Goal: Find specific page/section: Find specific page/section

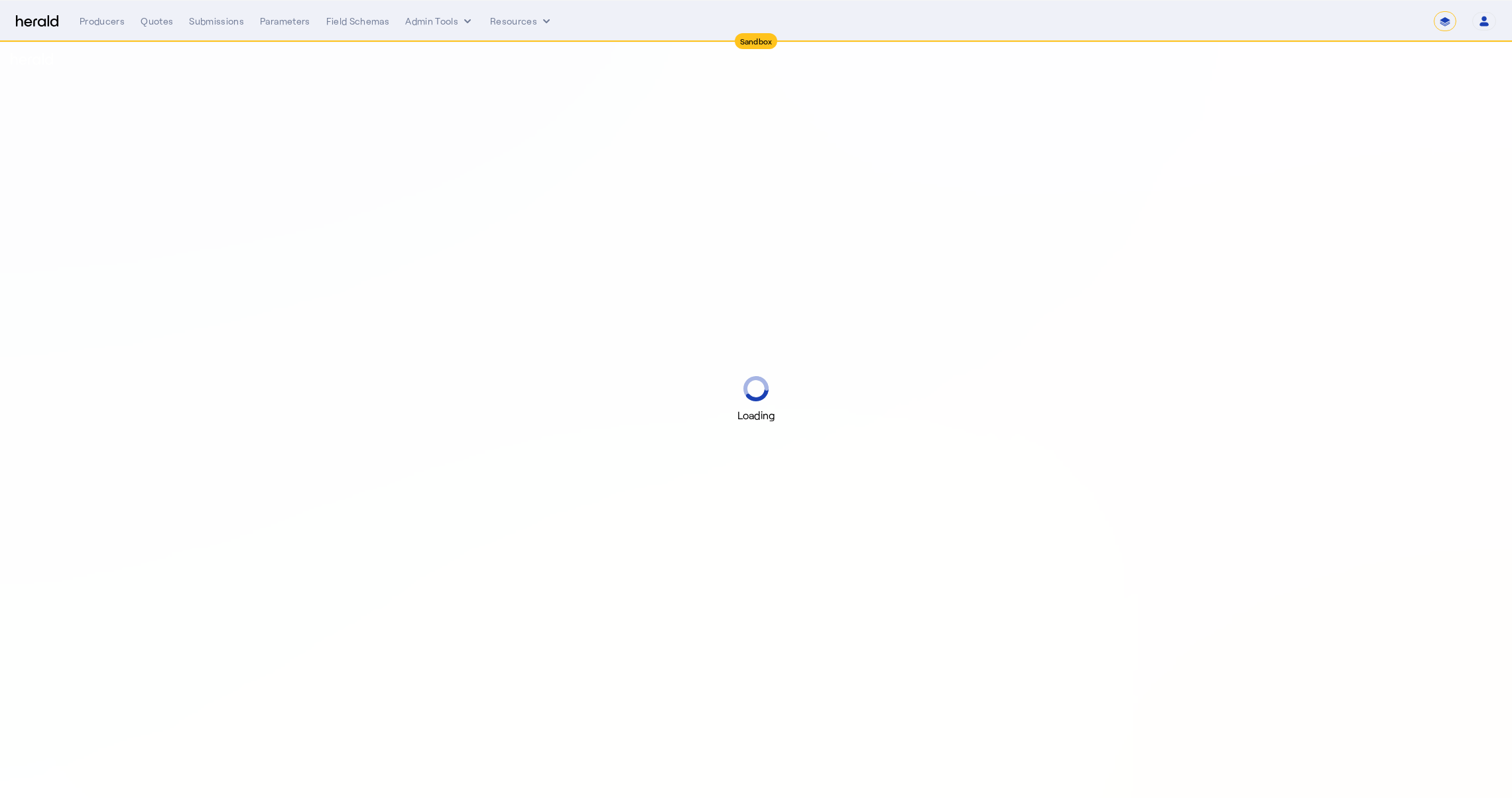
select select "*******"
select select "pfm_2v8p_herald_api"
click at [160, 20] on div "Quotes" at bounding box center [157, 21] width 32 height 13
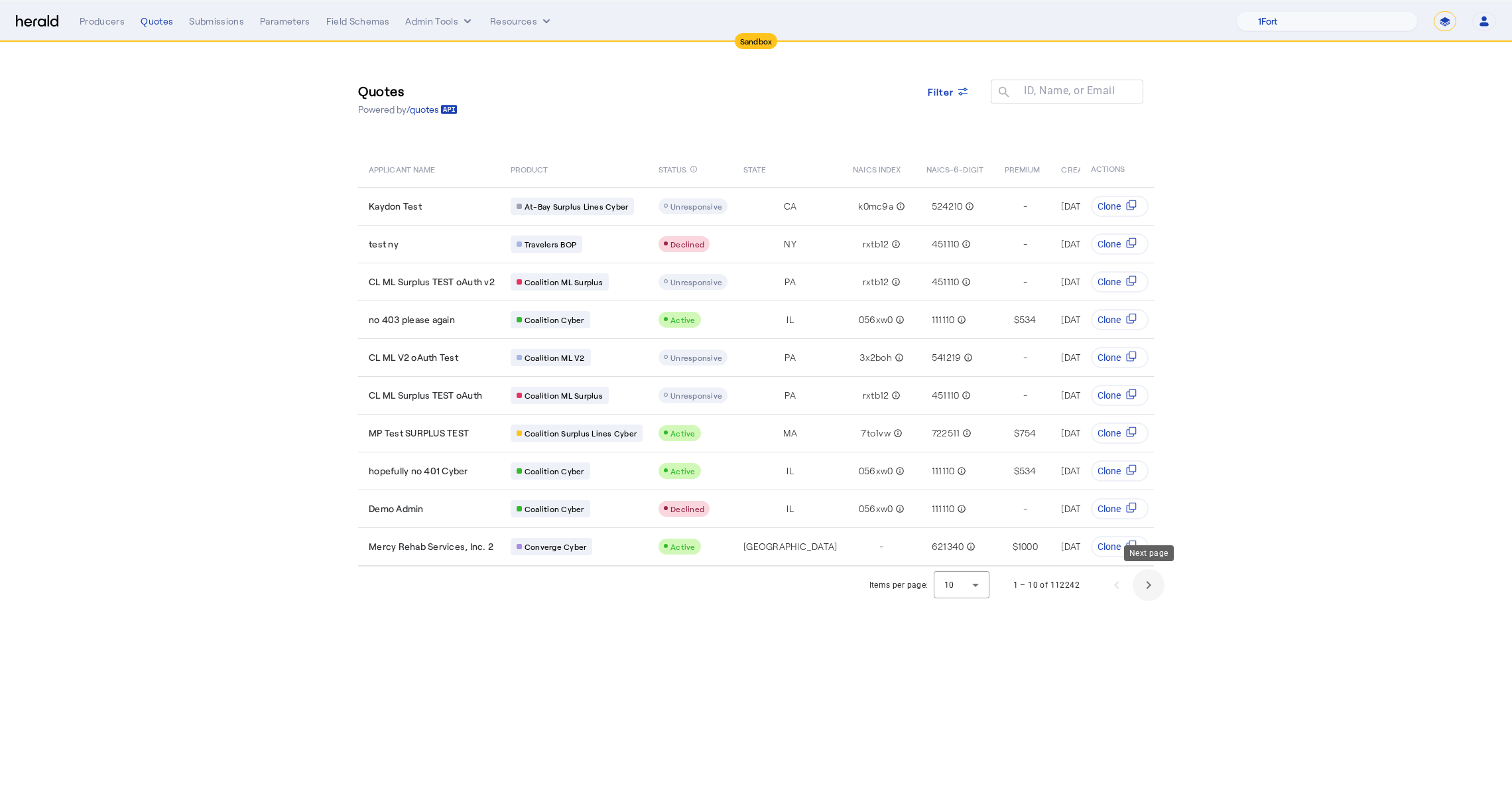
click at [1152, 580] on span "Next page" at bounding box center [1148, 584] width 31 height 31
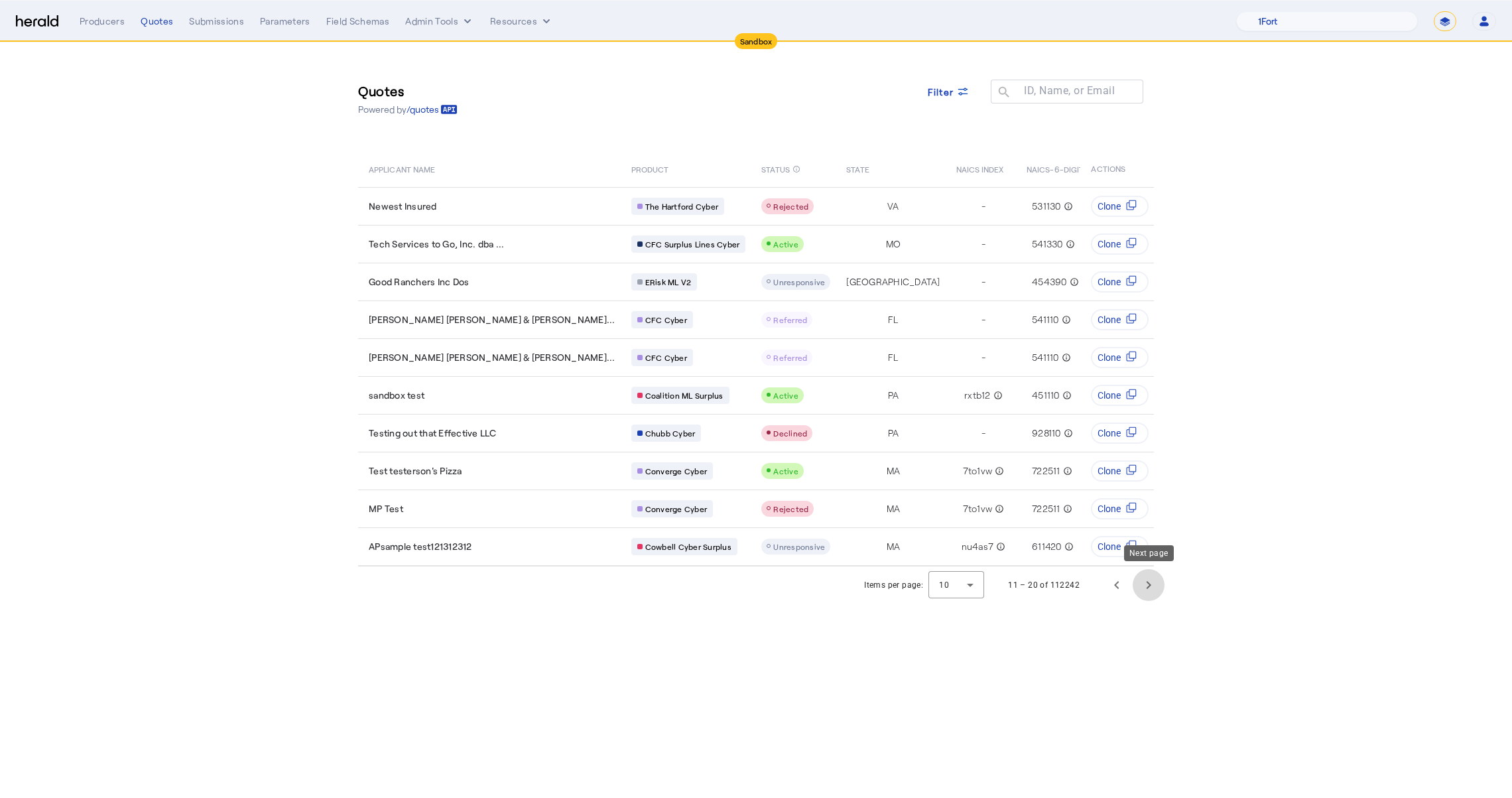
click at [1152, 580] on span "Next page" at bounding box center [1148, 584] width 31 height 31
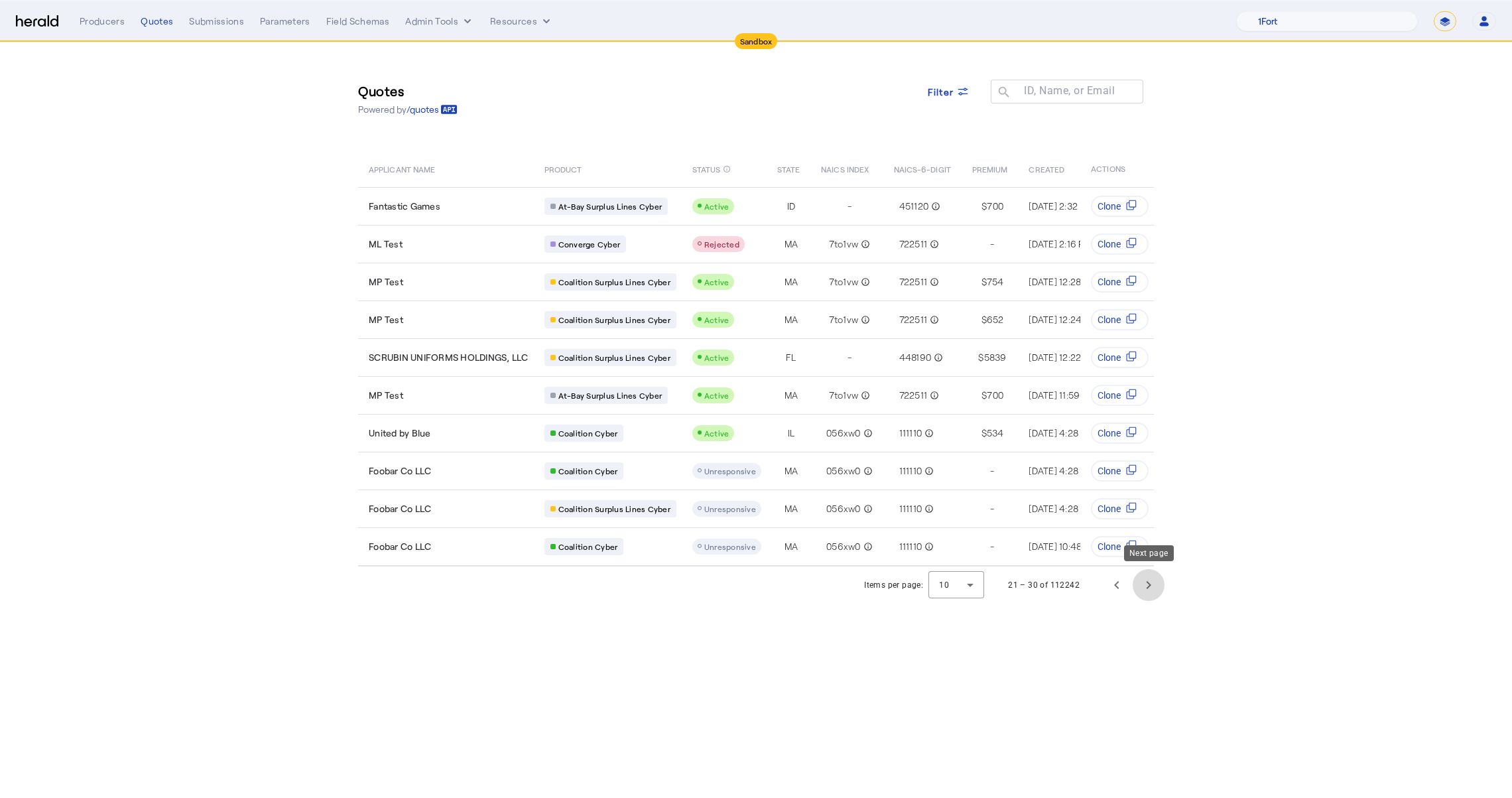
click at [1152, 580] on span "Next page" at bounding box center [1148, 584] width 31 height 31
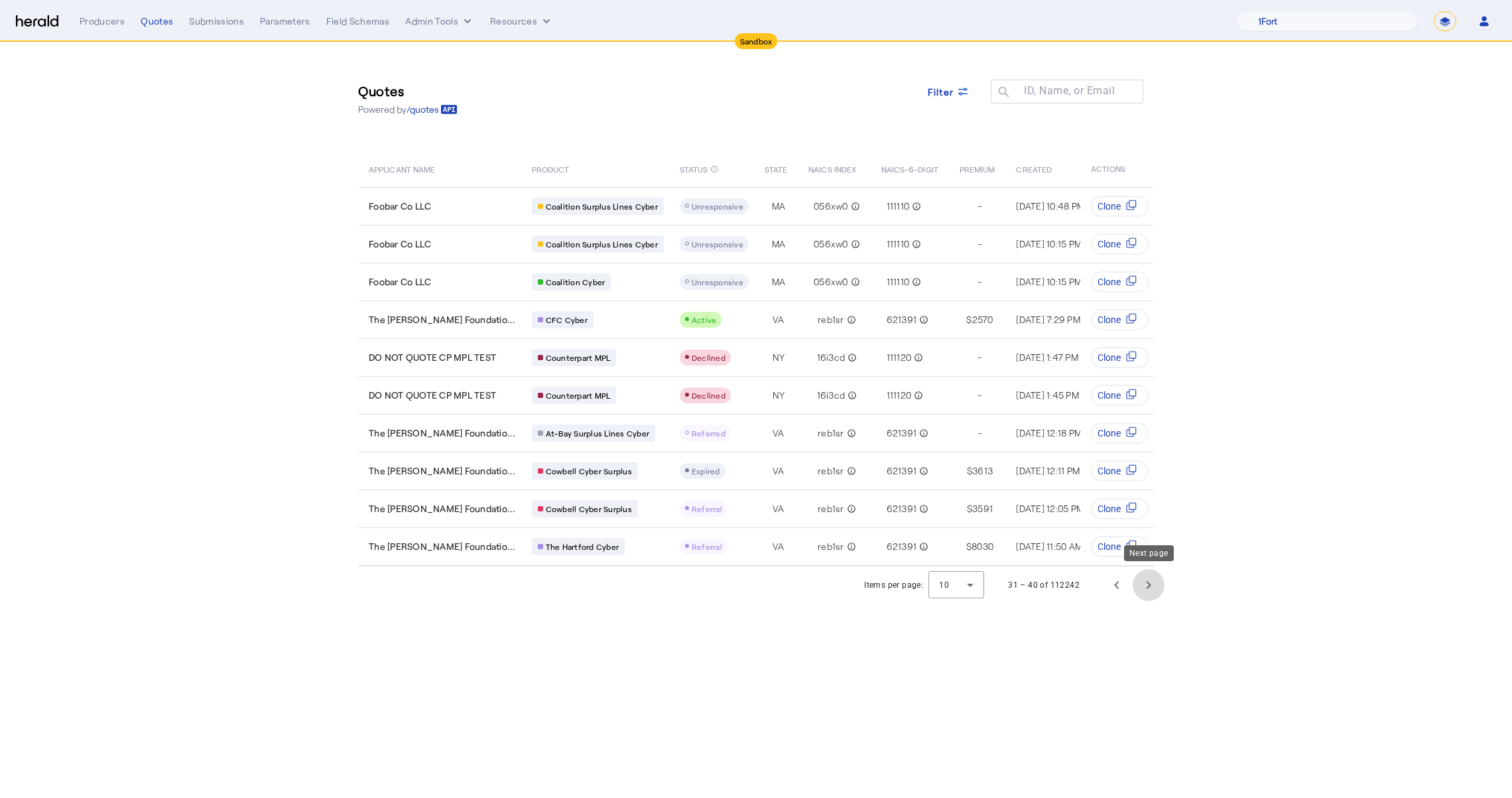
click at [1152, 580] on span "Next page" at bounding box center [1148, 584] width 31 height 31
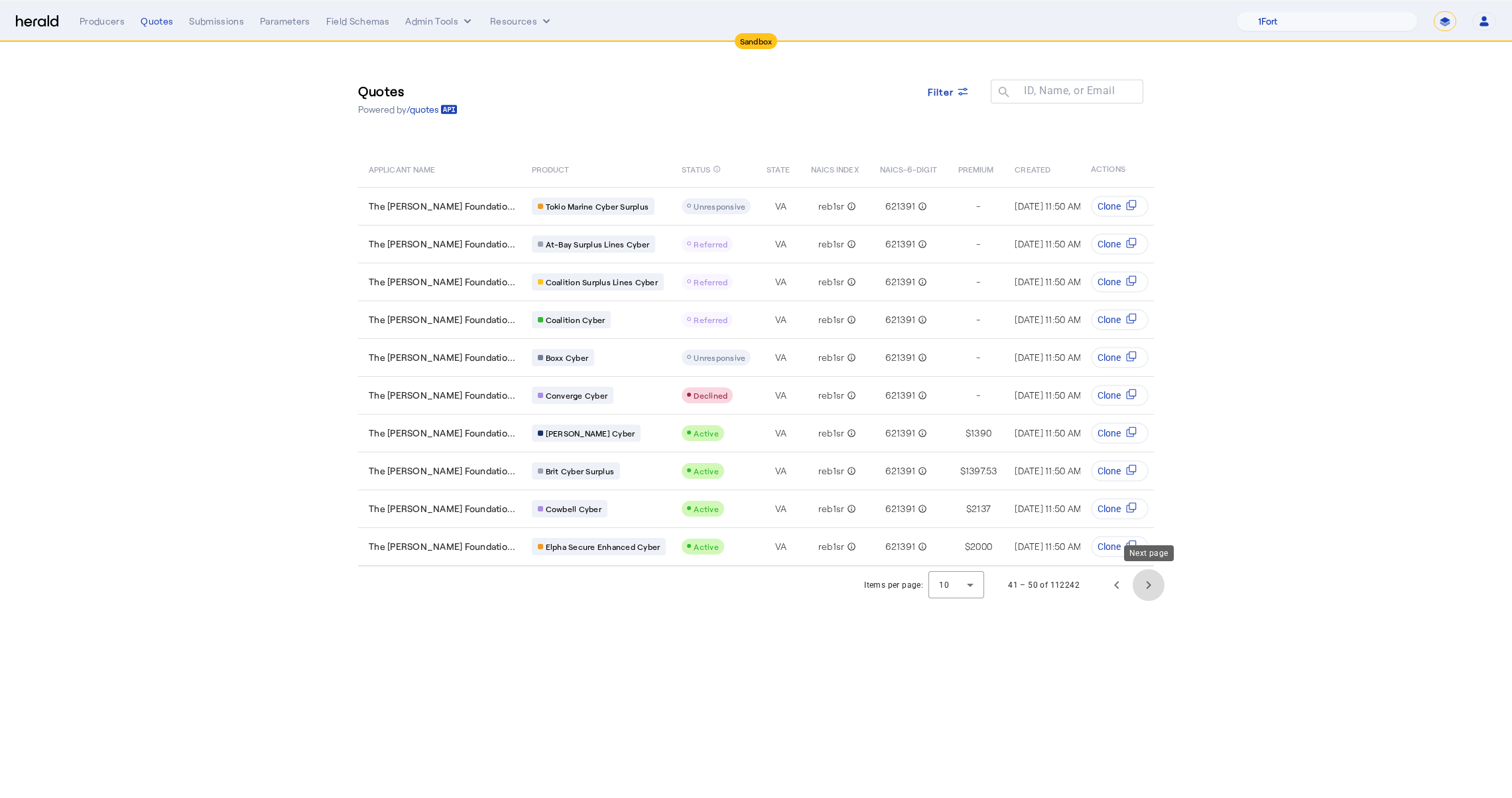
click at [1152, 580] on span "Next page" at bounding box center [1148, 584] width 31 height 31
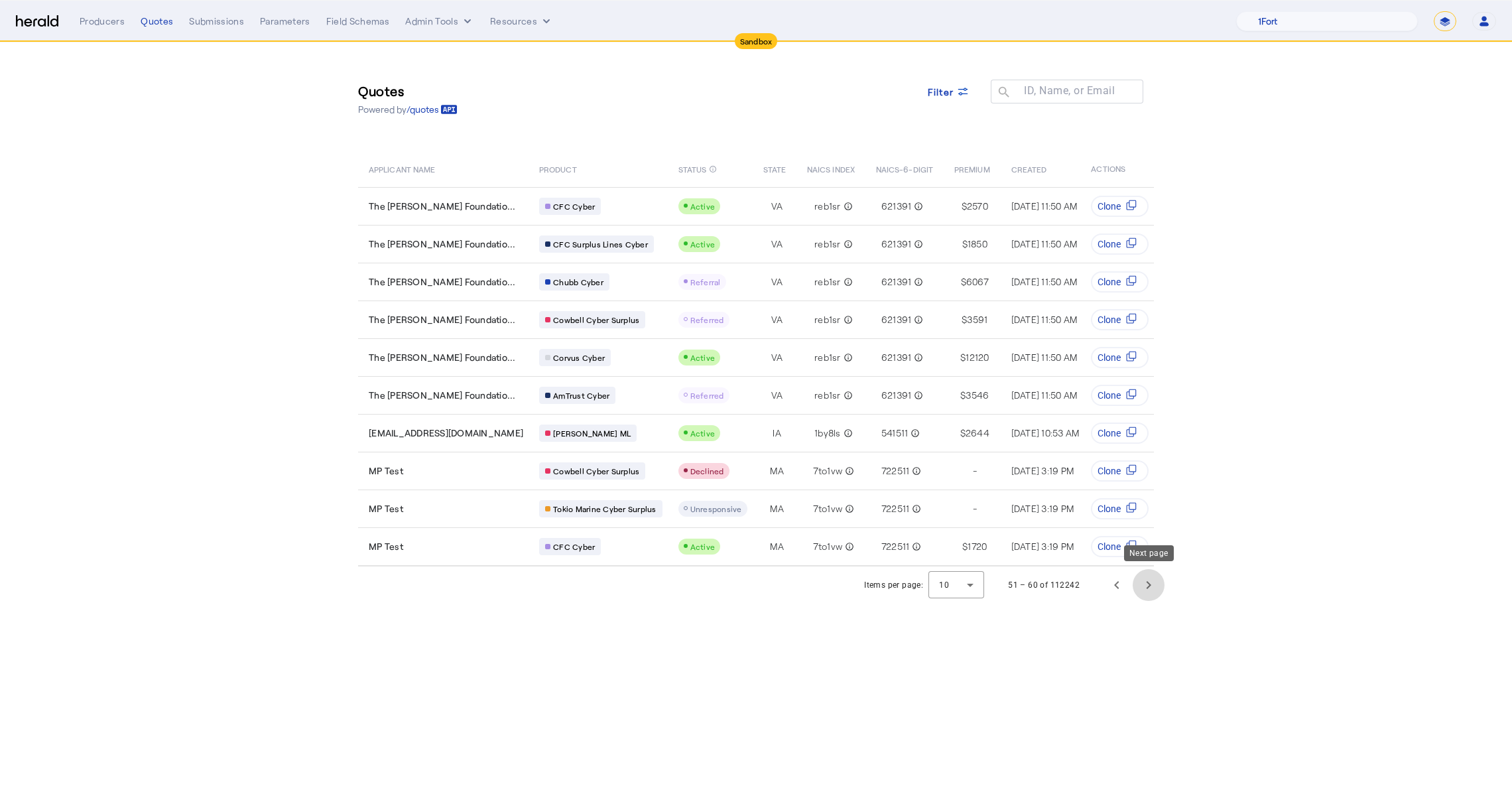
click at [1152, 580] on span "Next page" at bounding box center [1148, 584] width 31 height 31
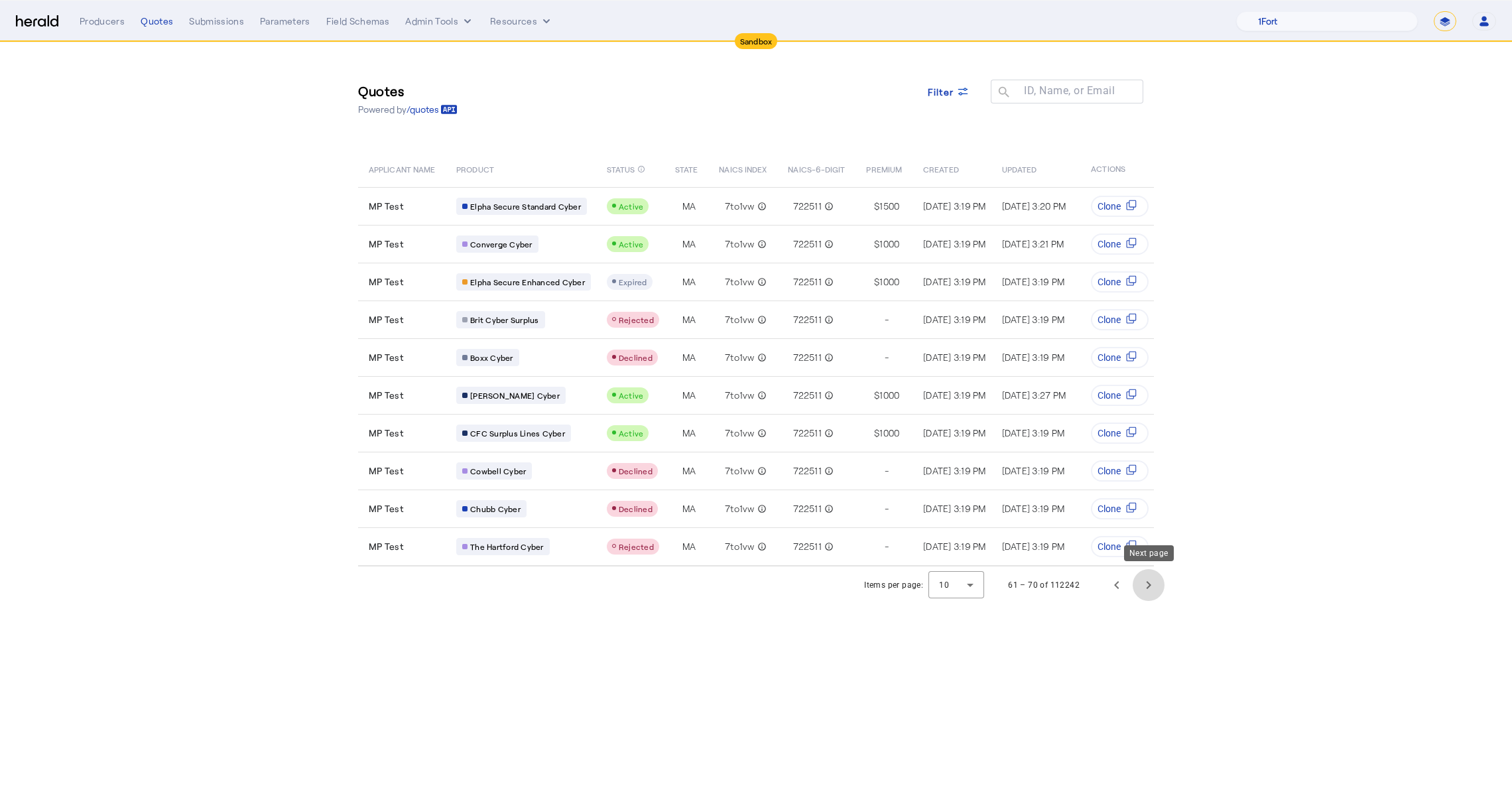
click at [1152, 580] on span "Next page" at bounding box center [1148, 584] width 31 height 31
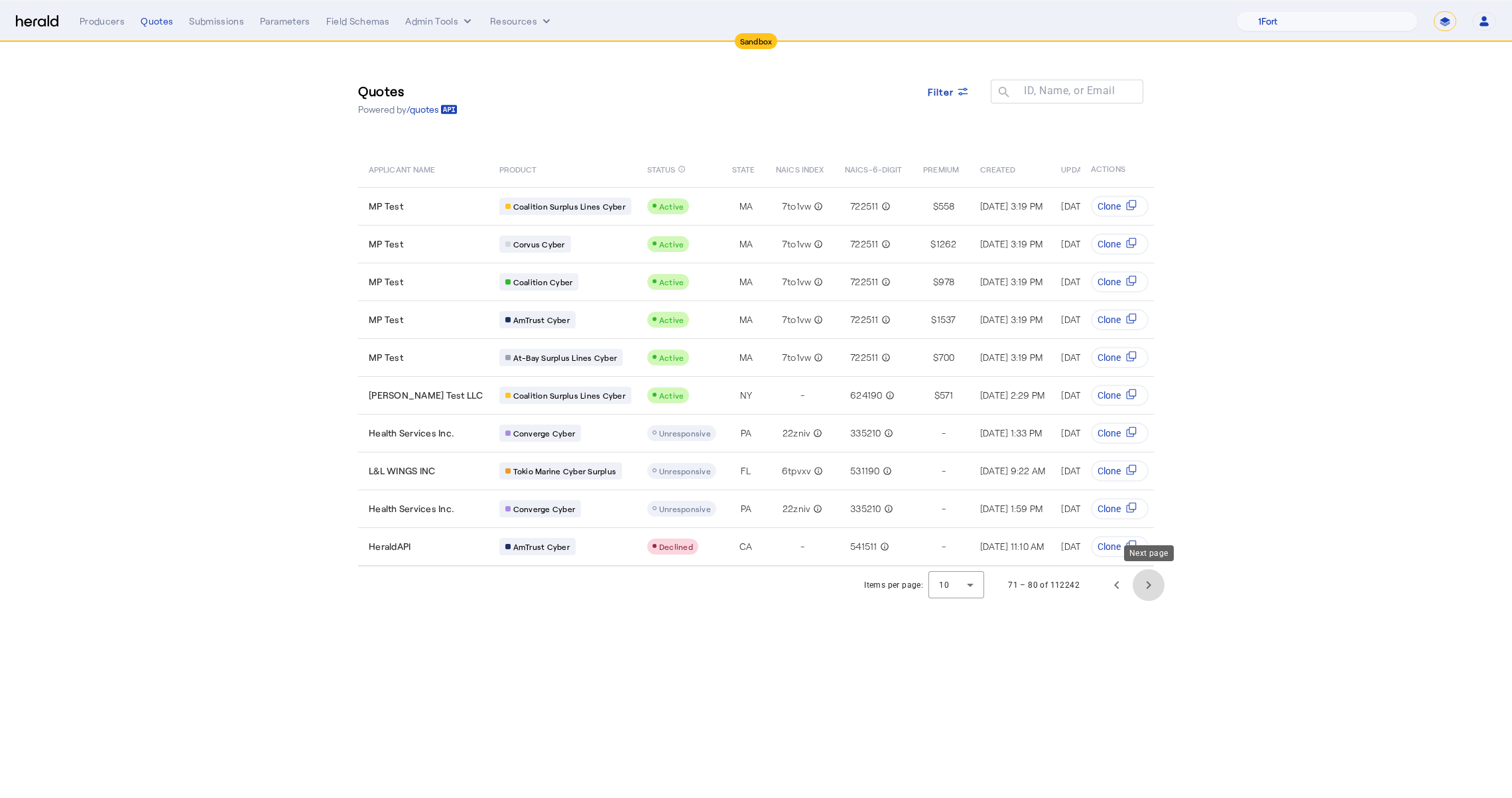
click at [1152, 580] on span "Next page" at bounding box center [1148, 584] width 31 height 31
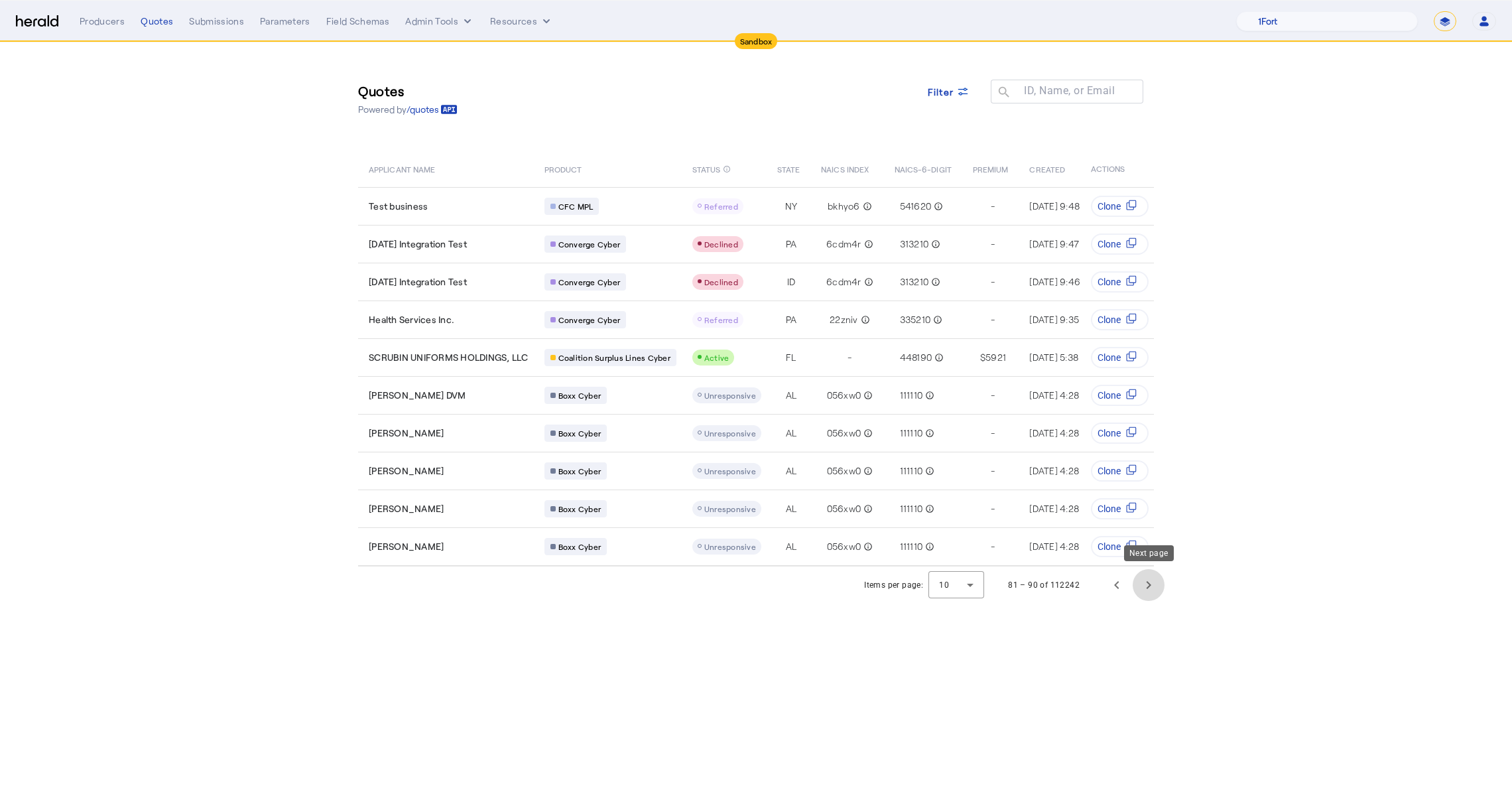
click at [1152, 580] on span "Next page" at bounding box center [1148, 584] width 31 height 31
